Goal: Answer question/provide support

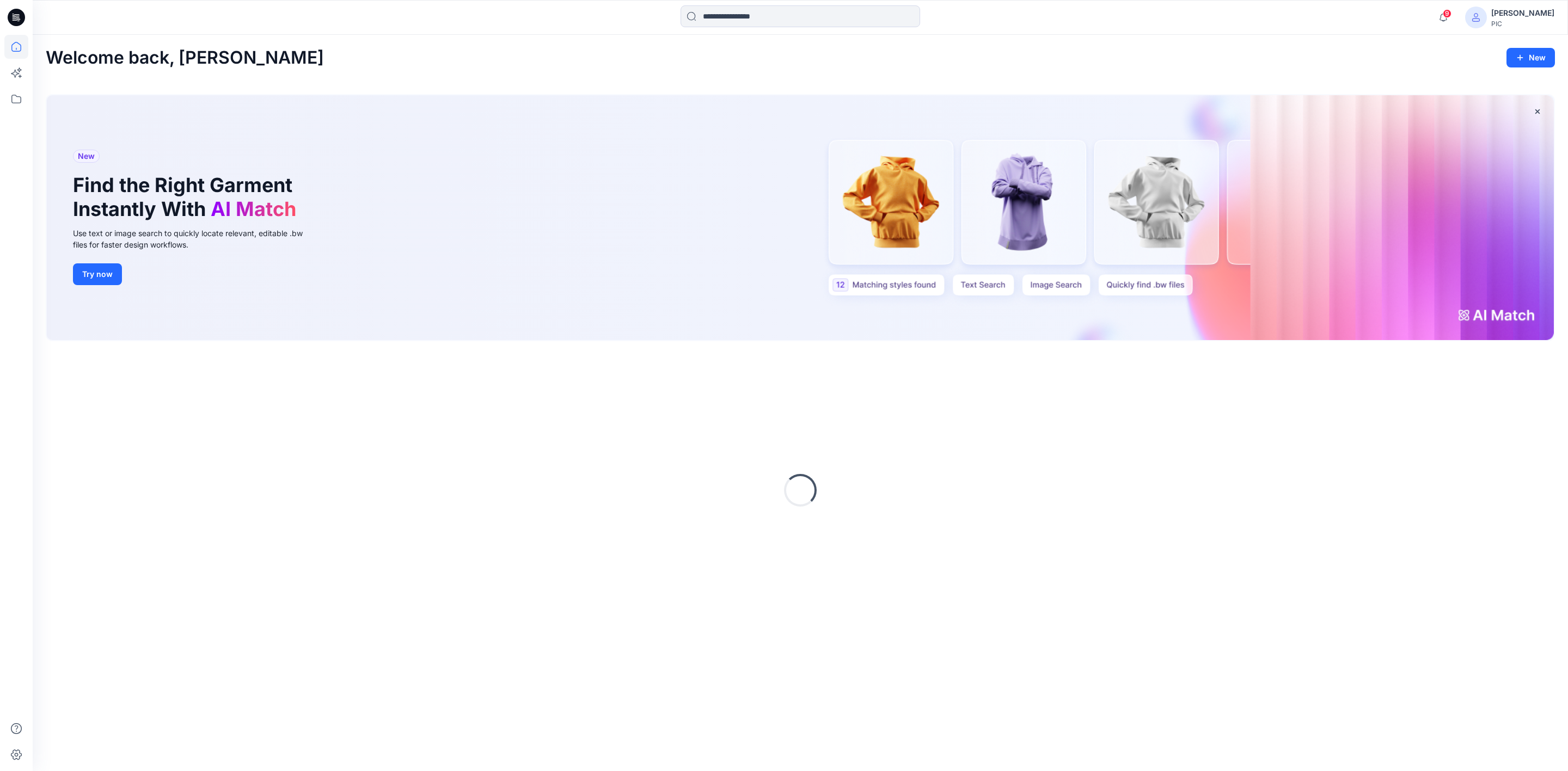
click at [740, 10] on input at bounding box center [800, 16] width 239 height 22
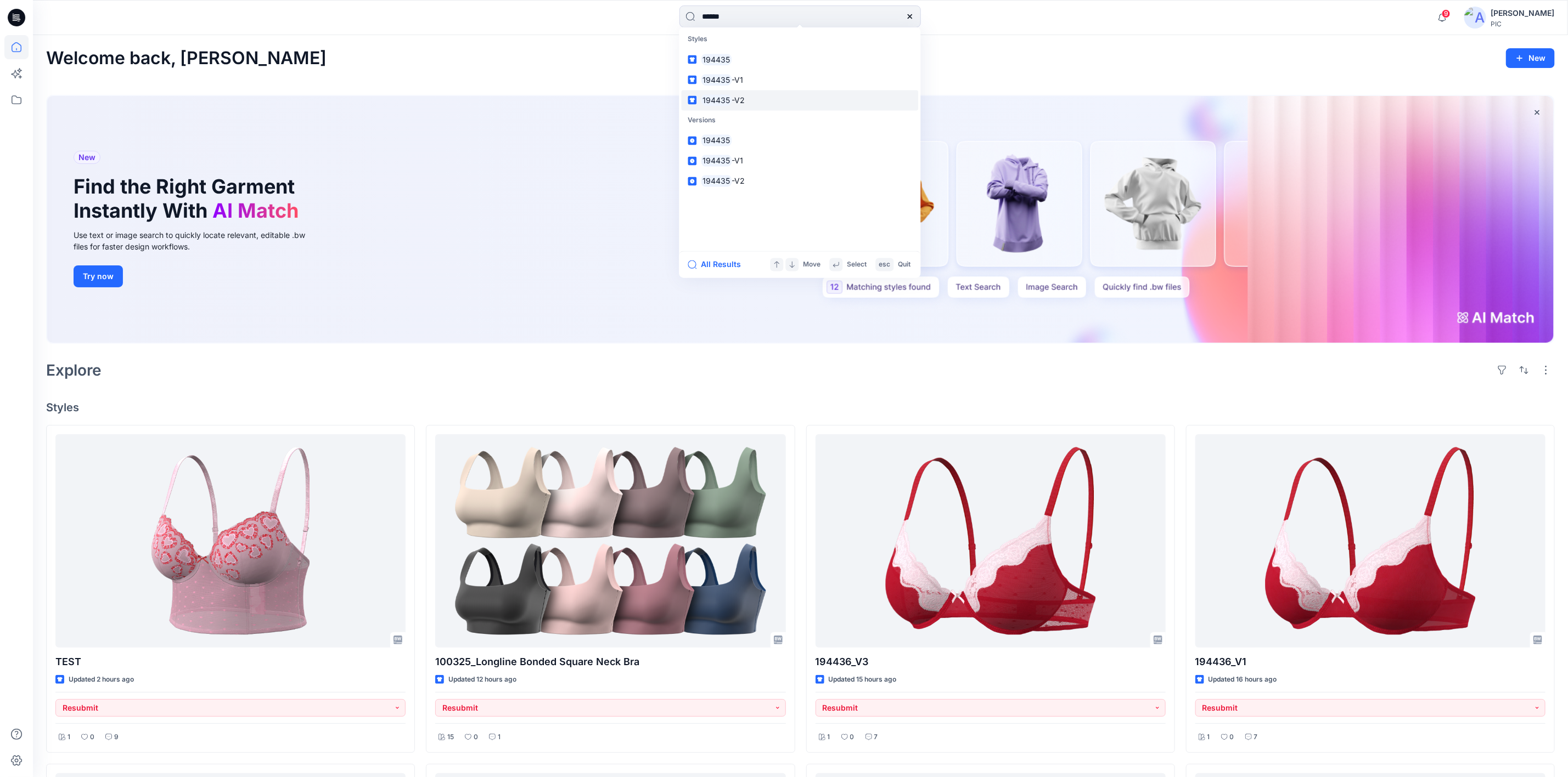
type input "******"
click at [723, 96] on mark "194435" at bounding box center [717, 100] width 31 height 13
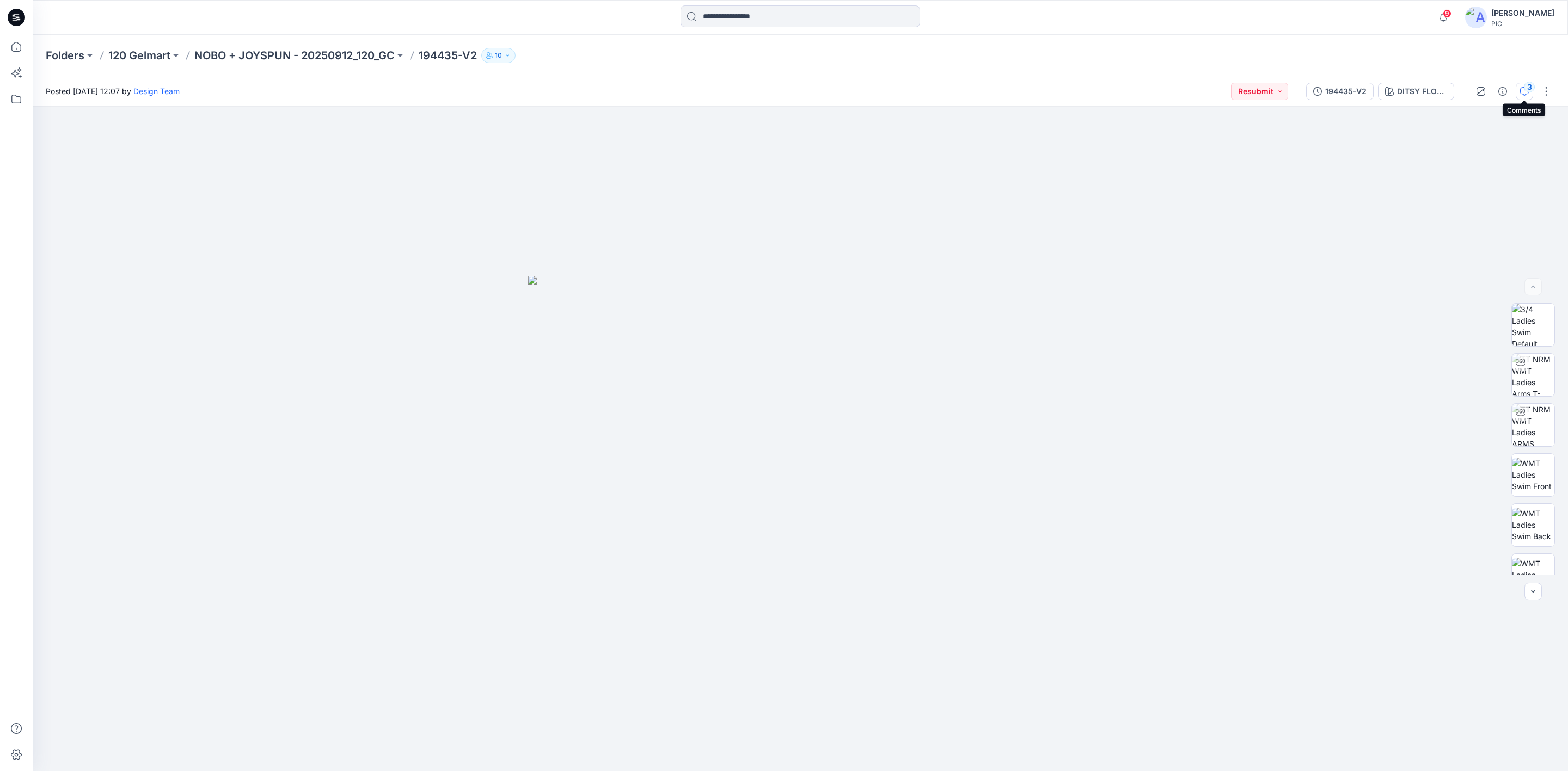
click at [1527, 94] on icon "button" at bounding box center [1524, 92] width 9 height 9
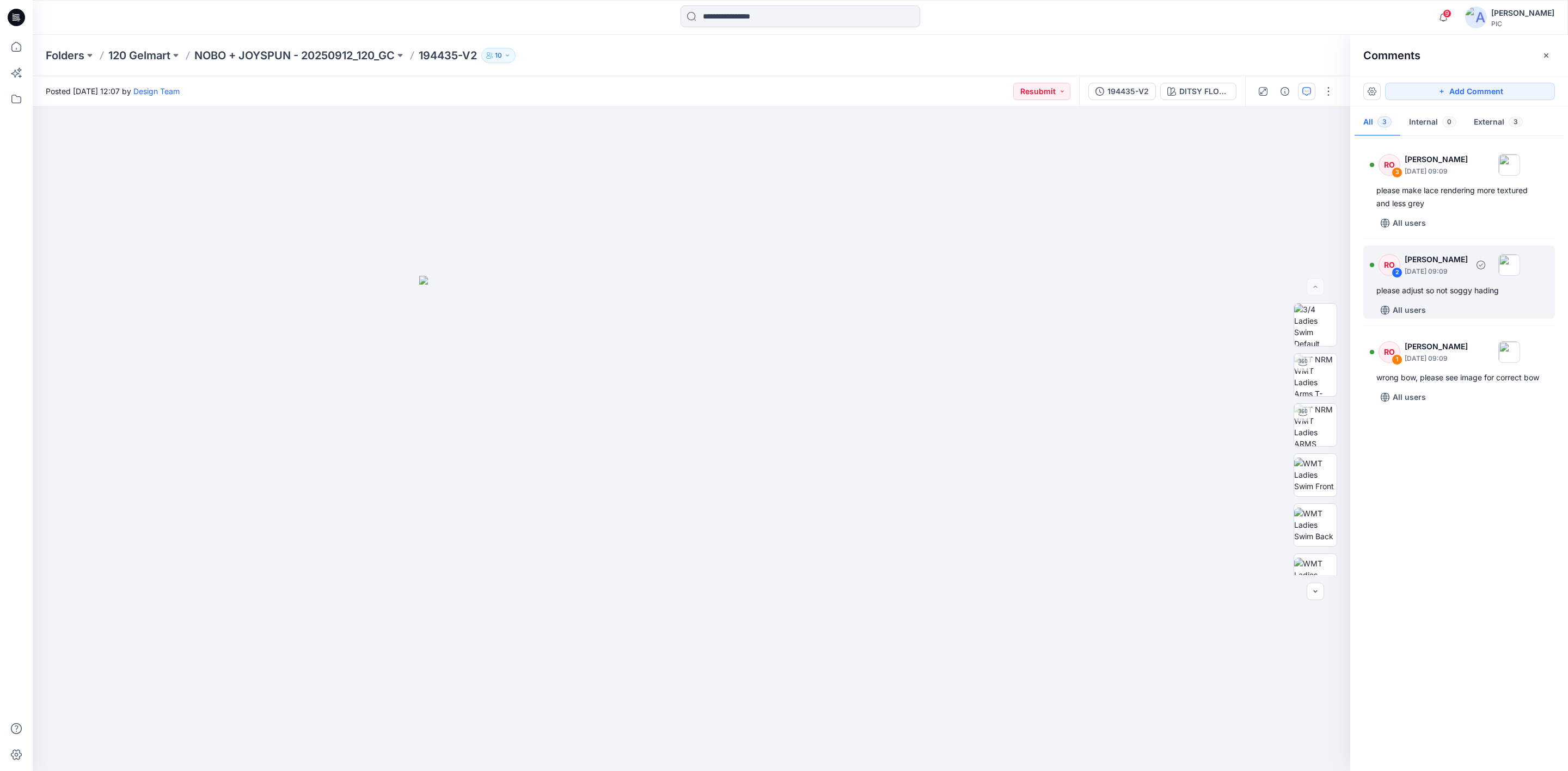
click at [1440, 266] on p "[DATE] 09:09" at bounding box center [1436, 271] width 63 height 11
click at [810, 557] on div "Reply" at bounding box center [812, 548] width 179 height 24
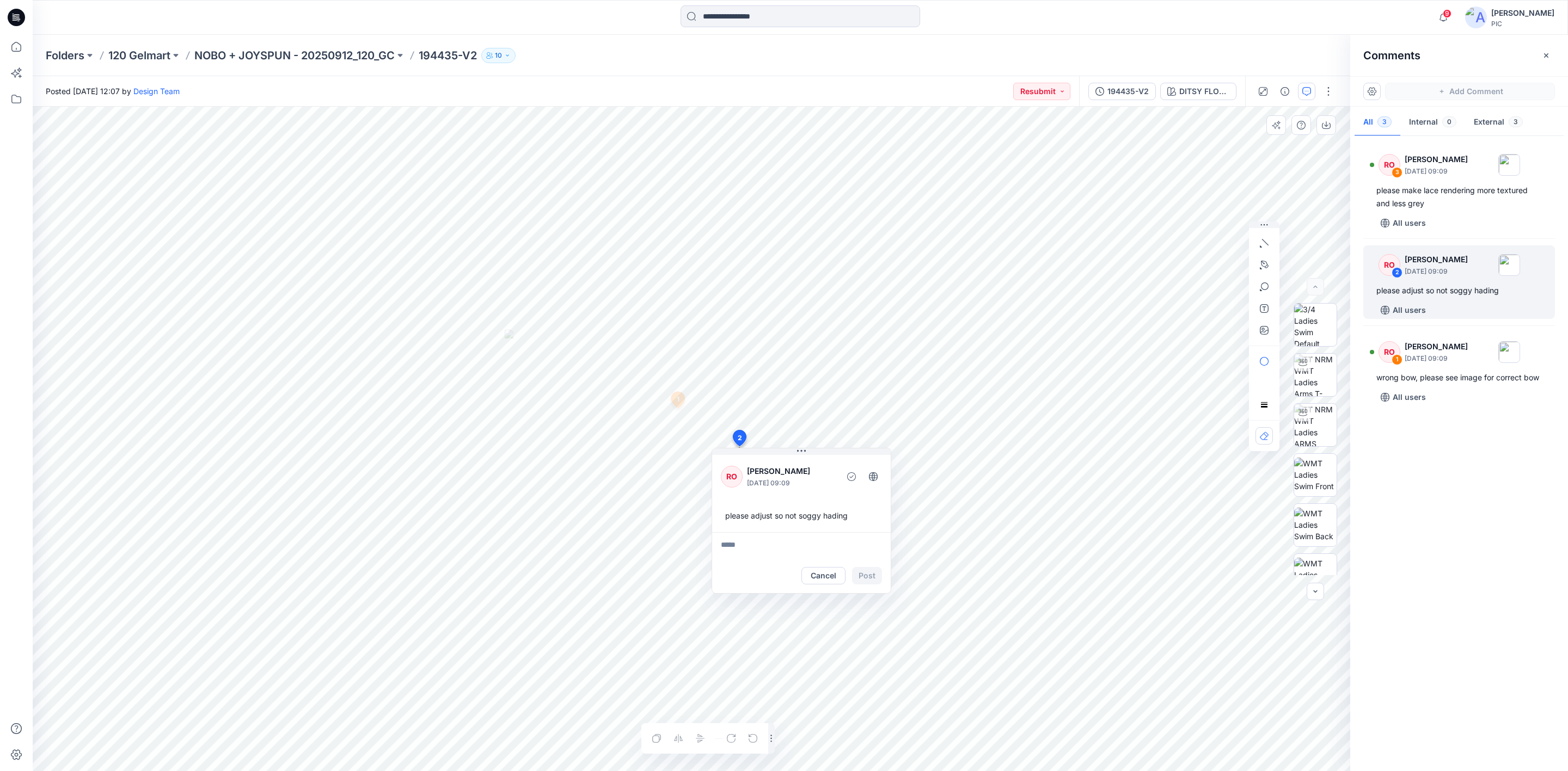
drag, startPoint x: 859, startPoint y: 520, endPoint x: 849, endPoint y: 516, distance: 10.8
click at [849, 516] on div "please adjust so not soggy hading" at bounding box center [801, 516] width 161 height 20
click at [1316, 402] on img at bounding box center [1316, 407] width 39 height 41
click at [1331, 126] on button "button" at bounding box center [1326, 125] width 20 height 20
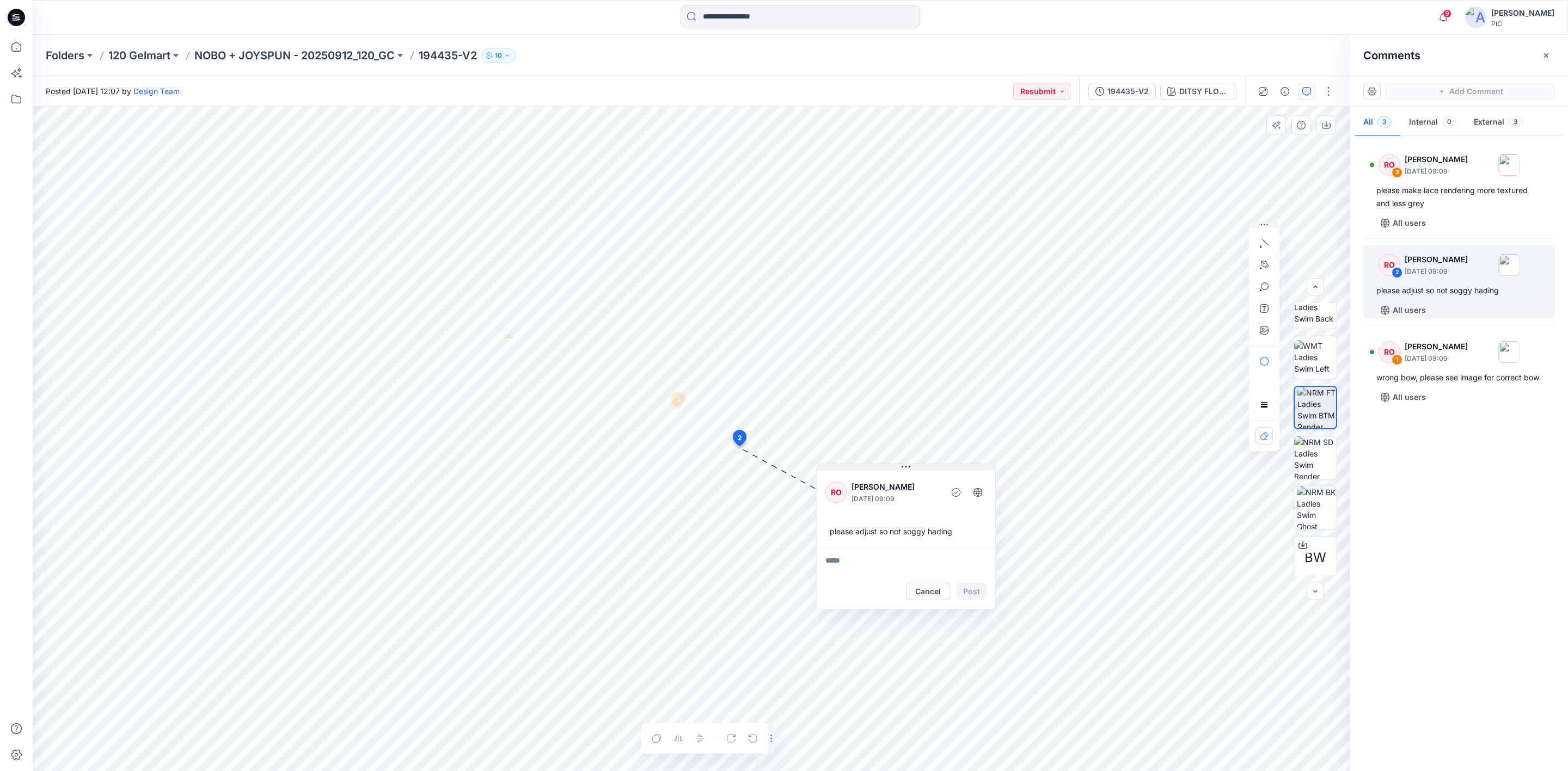
drag, startPoint x: 792, startPoint y: 456, endPoint x: 896, endPoint y: 472, distance: 105.2
click at [896, 472] on div "RO [PERSON_NAME] [DATE] 09:09 please adjust so not soggy hading" at bounding box center [906, 508] width 179 height 80
click at [1467, 464] on div "RO 3 [PERSON_NAME] [DATE] 09:09 please make lace rendering more textured and le…" at bounding box center [1459, 451] width 218 height 624
